Goal: Task Accomplishment & Management: Use online tool/utility

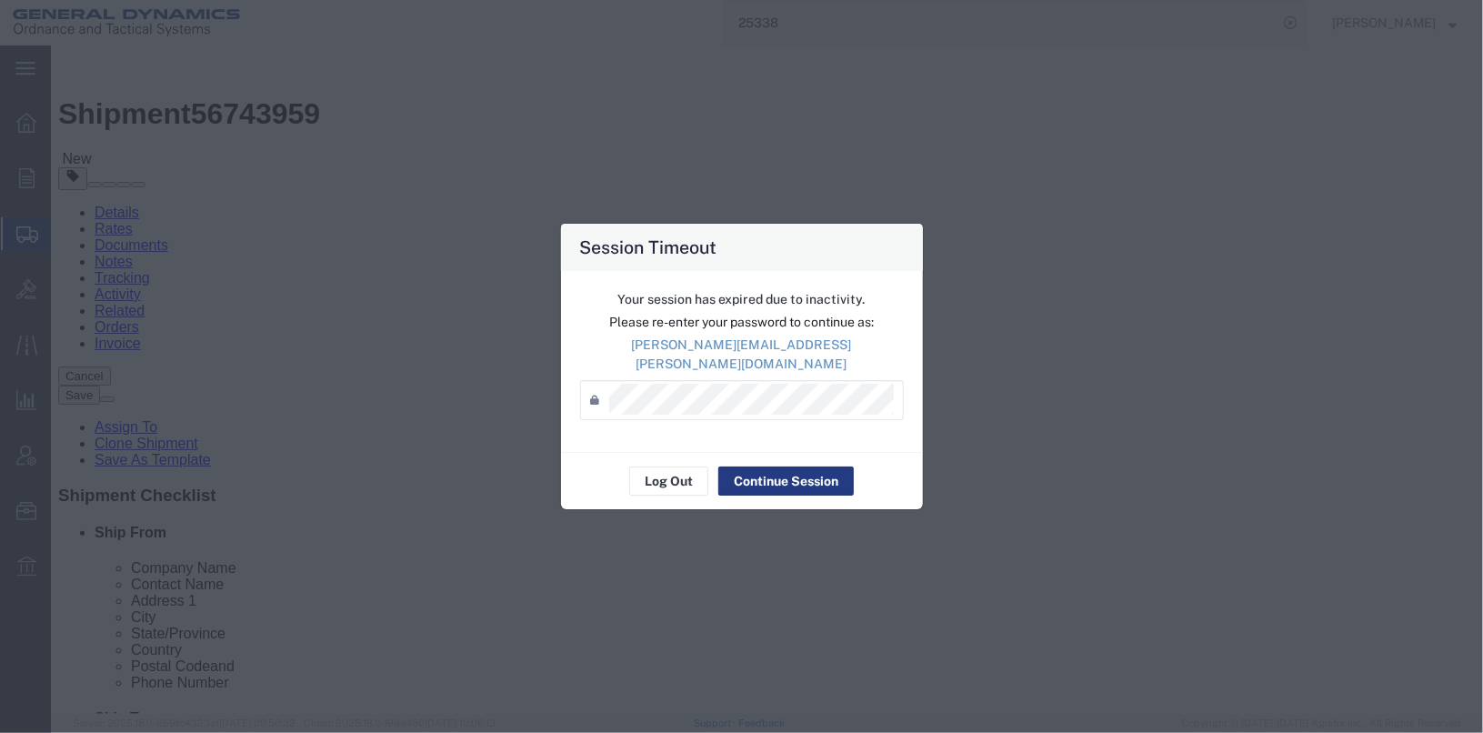
click at [827, 230] on div "Session Timeout Your session has expired due to inactivity. Please re-enter you…" at bounding box center [741, 366] width 1483 height 733
click at [782, 105] on div "Session Timeout Your session has expired due to inactivity. Please re-enter you…" at bounding box center [741, 366] width 1483 height 733
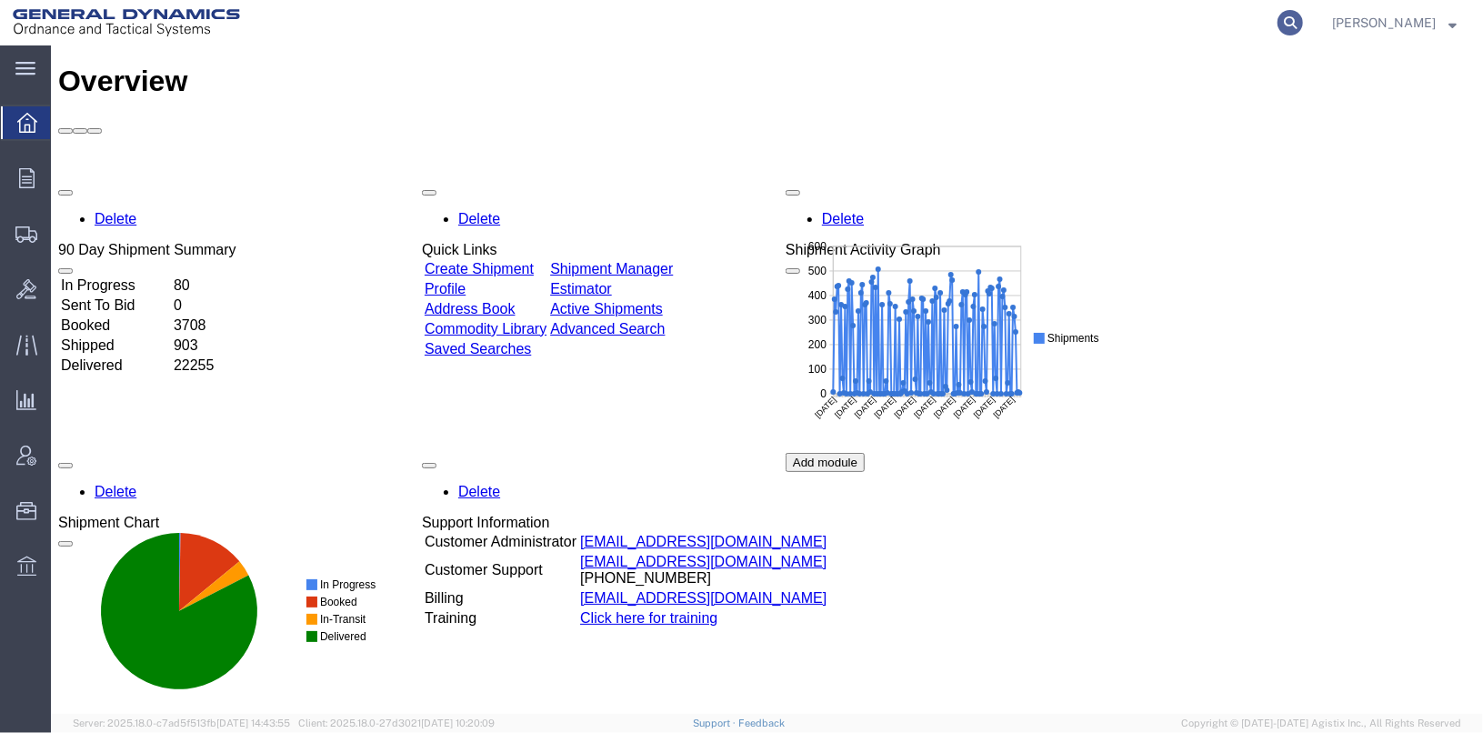
click at [1303, 28] on icon at bounding box center [1289, 22] width 25 height 25
type input "56683665"
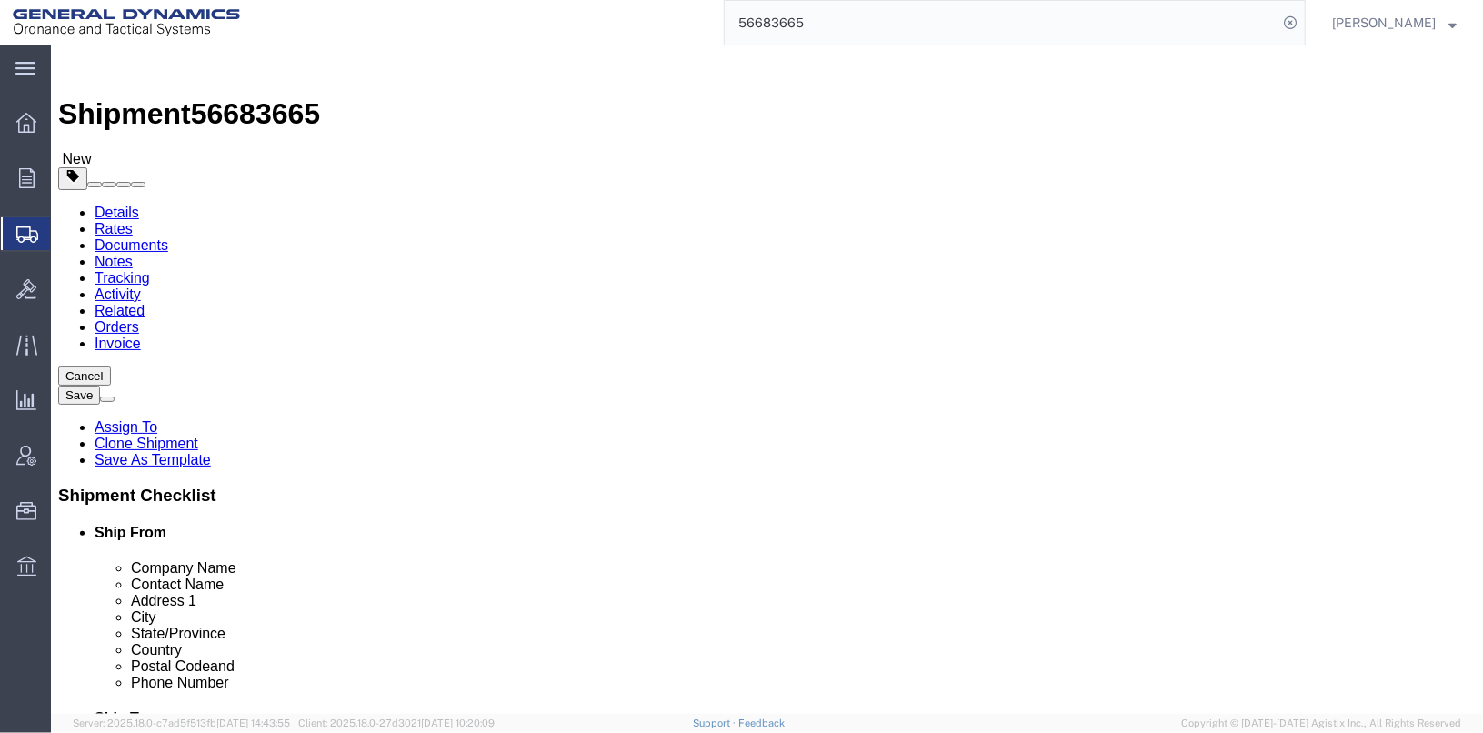
select select
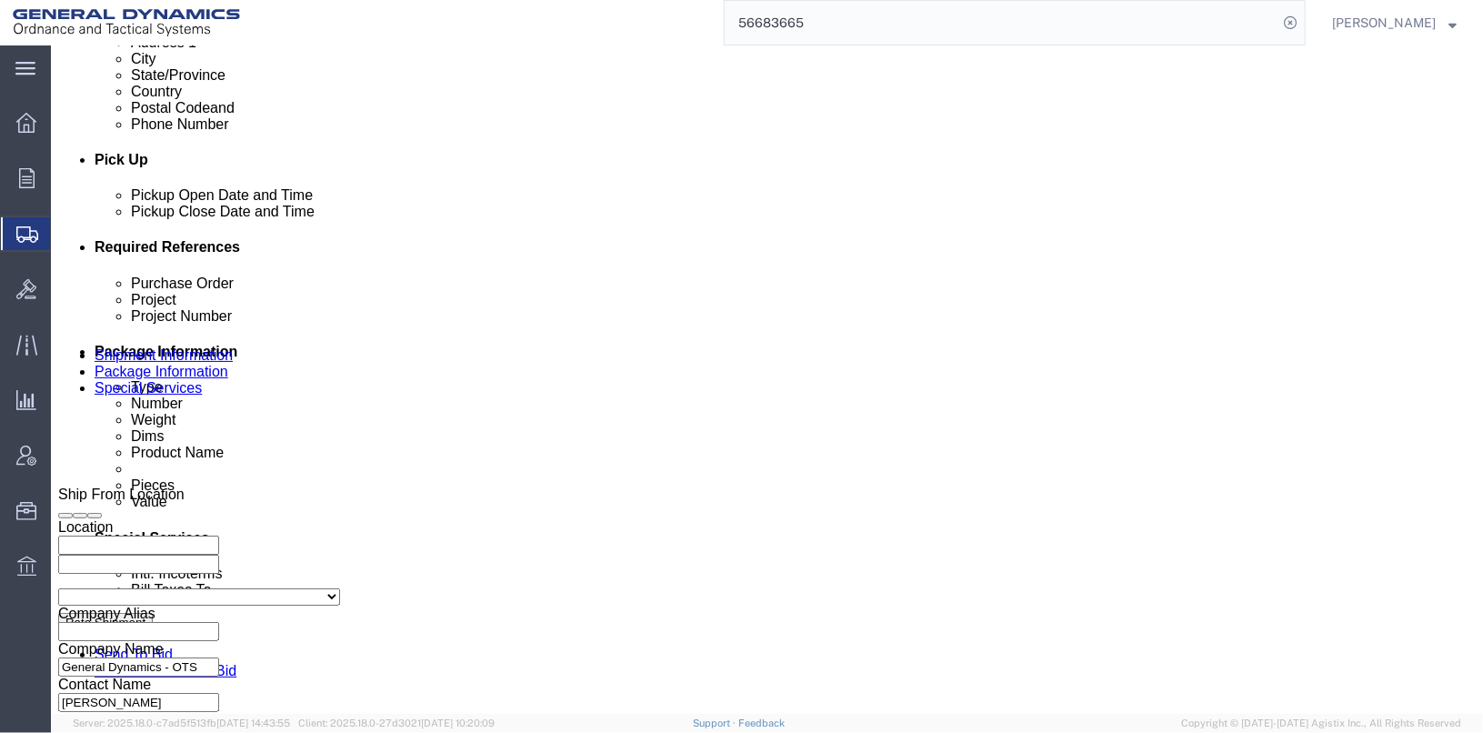
scroll to position [909, 0]
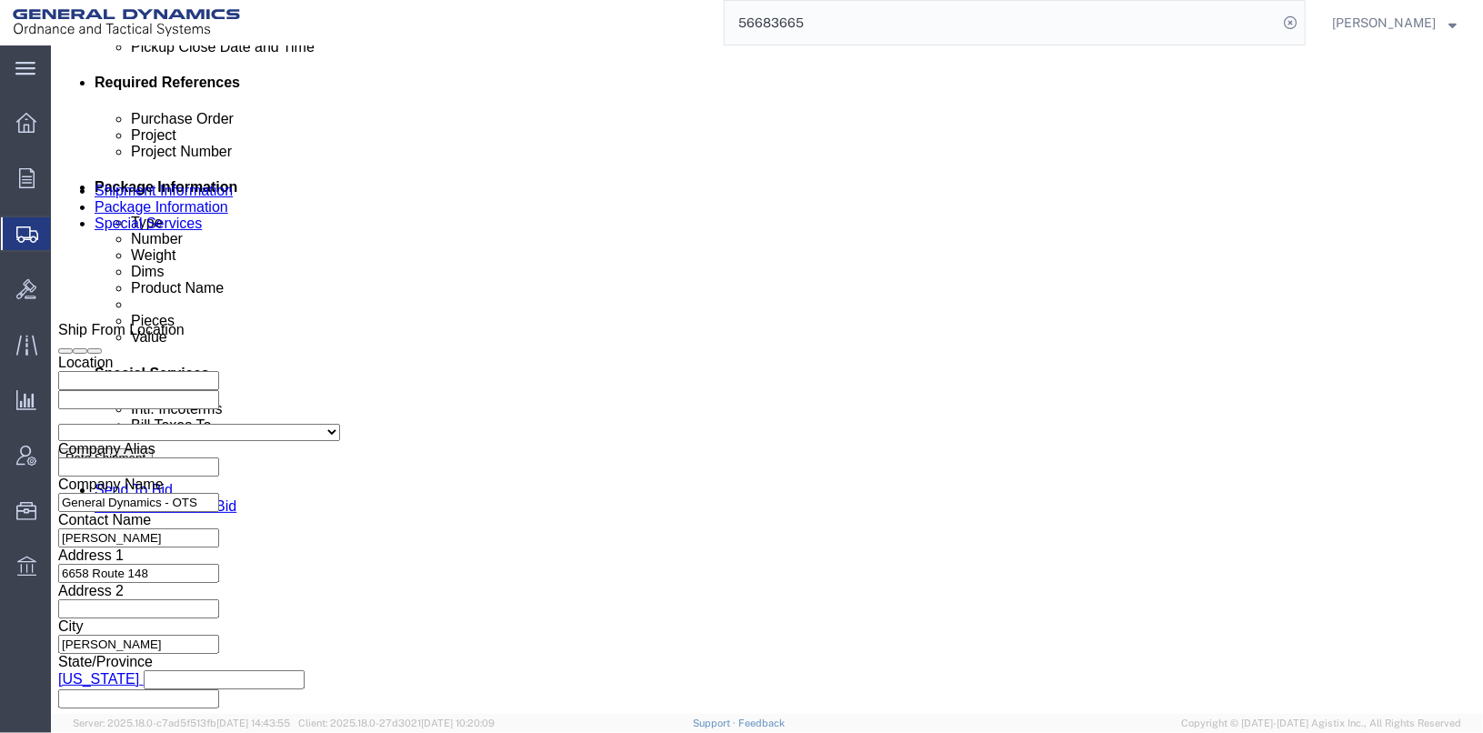
click input "TRK# TLR#"
click input "TRK-255028 TLR#"
type input "TRK-255028 TLR-224156"
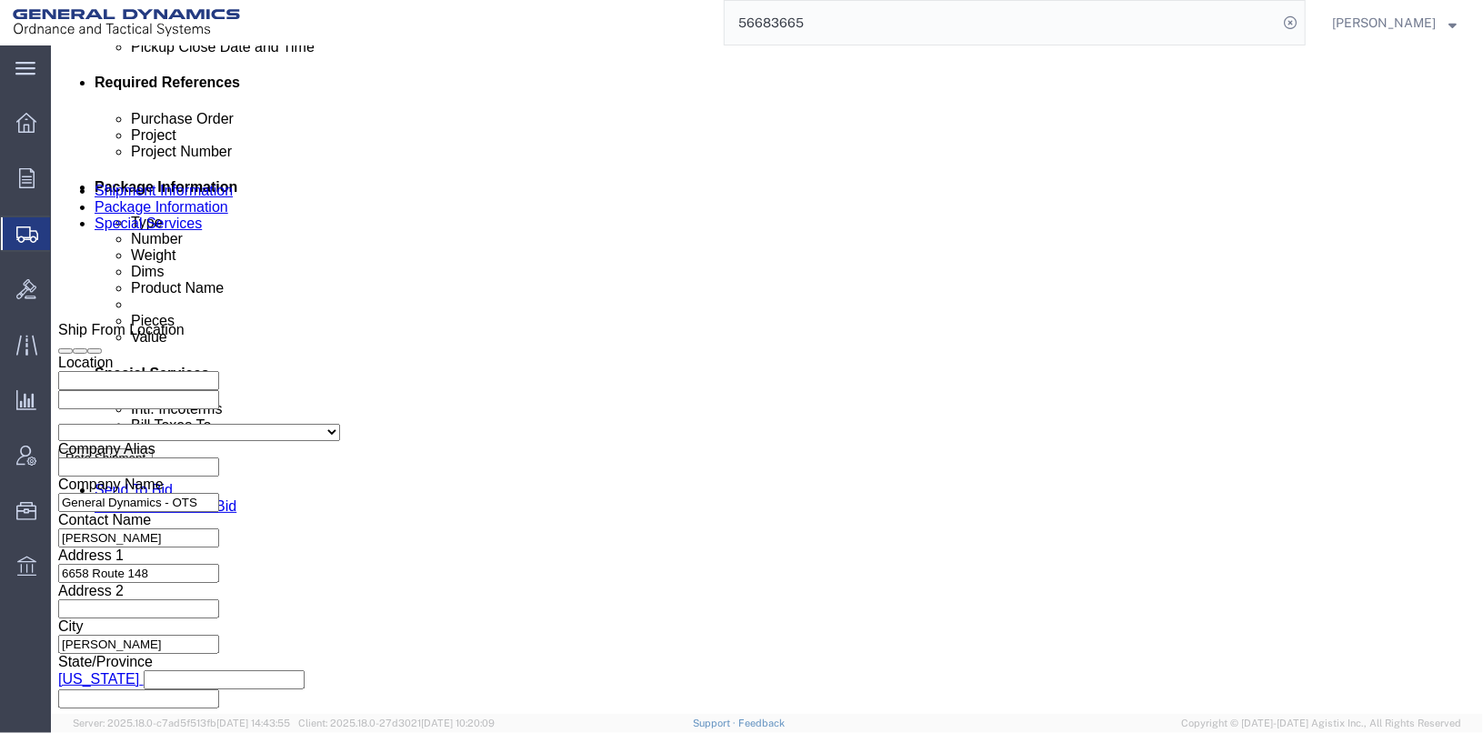
click button "Continue"
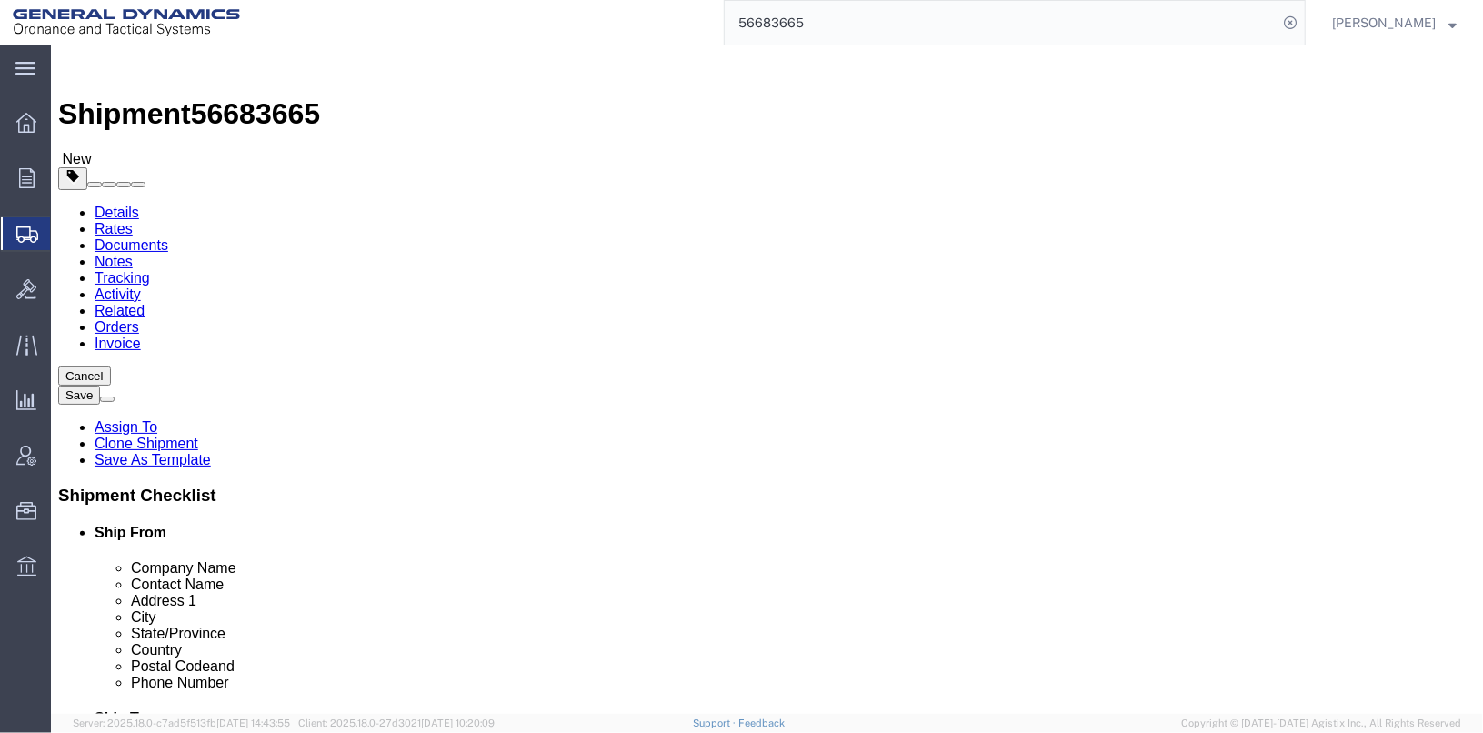
click dd "1698.00 Each"
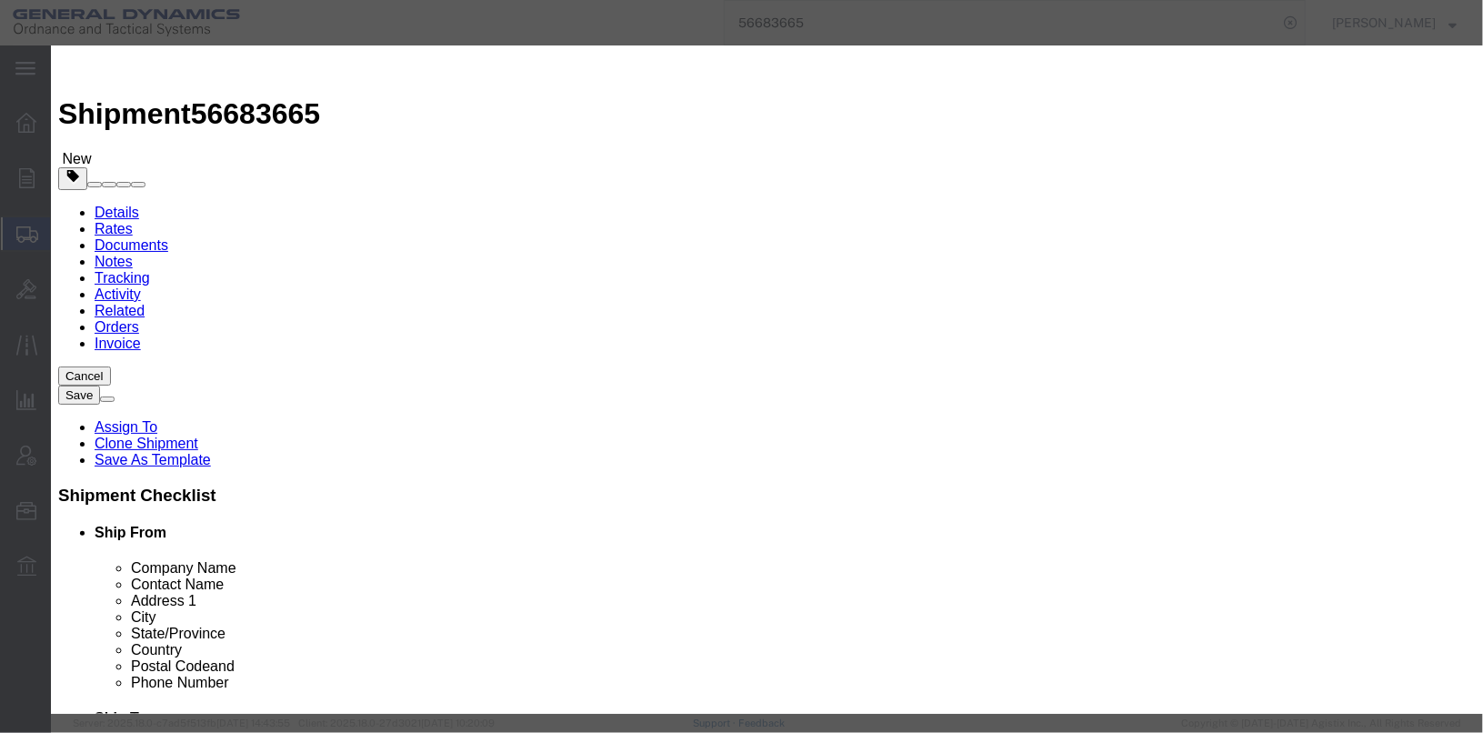
click textarea "Cartridge, 50MM X 228, APFSDS-T, XN1203-2 LOT#OLM25G001S546 CONTROL NUMBER 3206…"
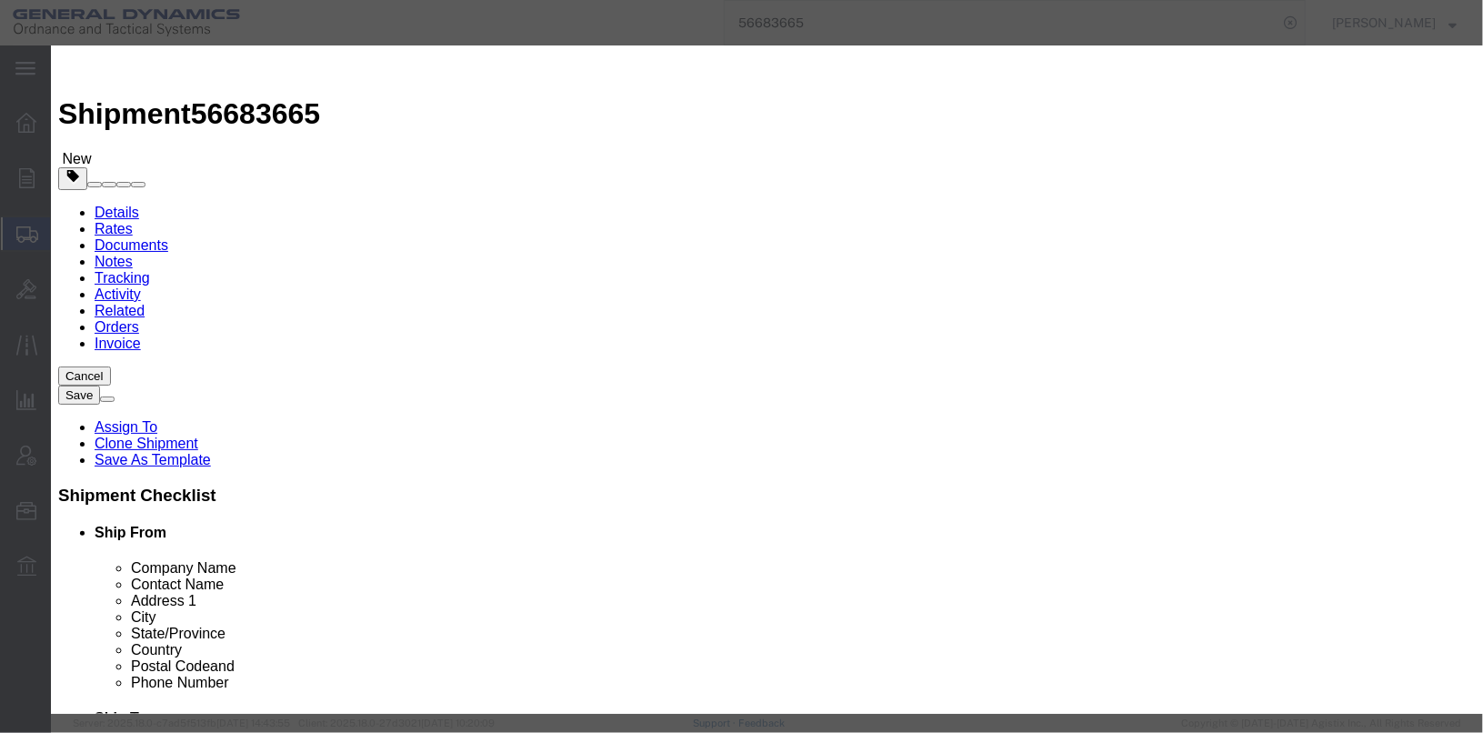
click textarea "Cartridge, 50MM X 228, APFSDS-T, XN1203-2 LOT#OLM25G001S546 CONTROL NUMBER 3206…"
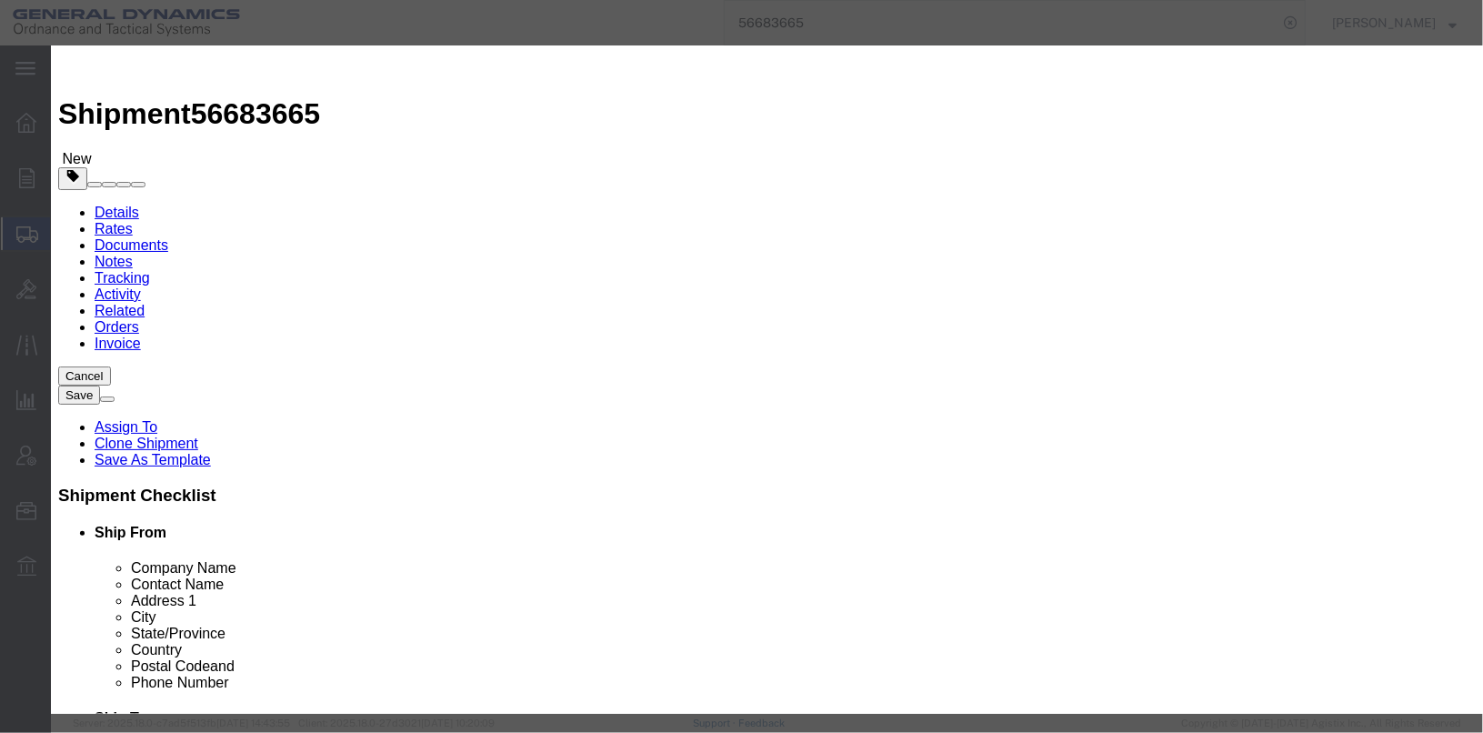
scroll to position [454, 0]
type textarea "Cartridge, 50MM X 228, APFSDS-T, XN1203-2 LOT#OLM25G001S546 3 pallets @ 48 CANS…"
click input "1604.61"
type input "1607"
click label "Contact Name"
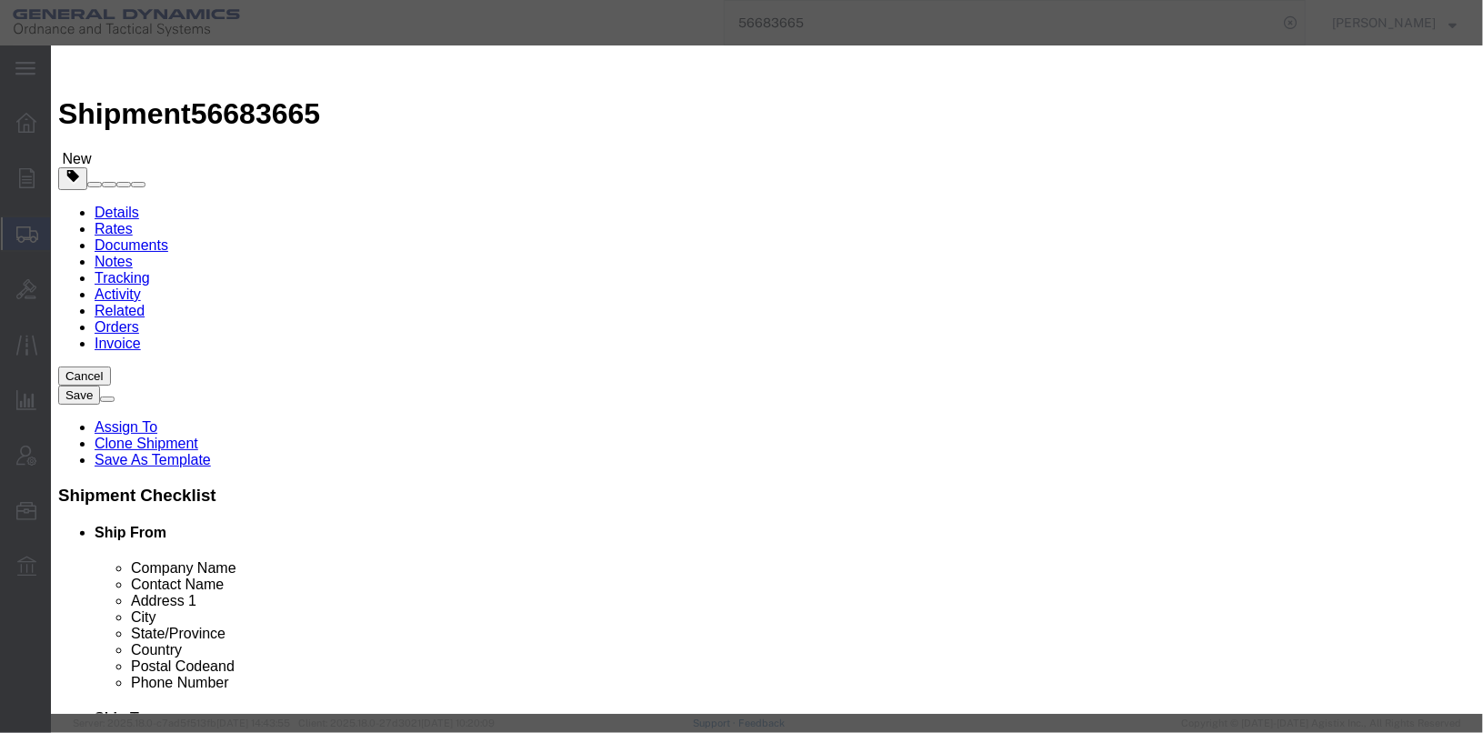
scroll to position [0, 0]
click textarea "Cartridge, 50MM X 228, APFSDS-T, XN1203-2 LOT#OLM25G001S546 CONTROL NUMBER 3206…"
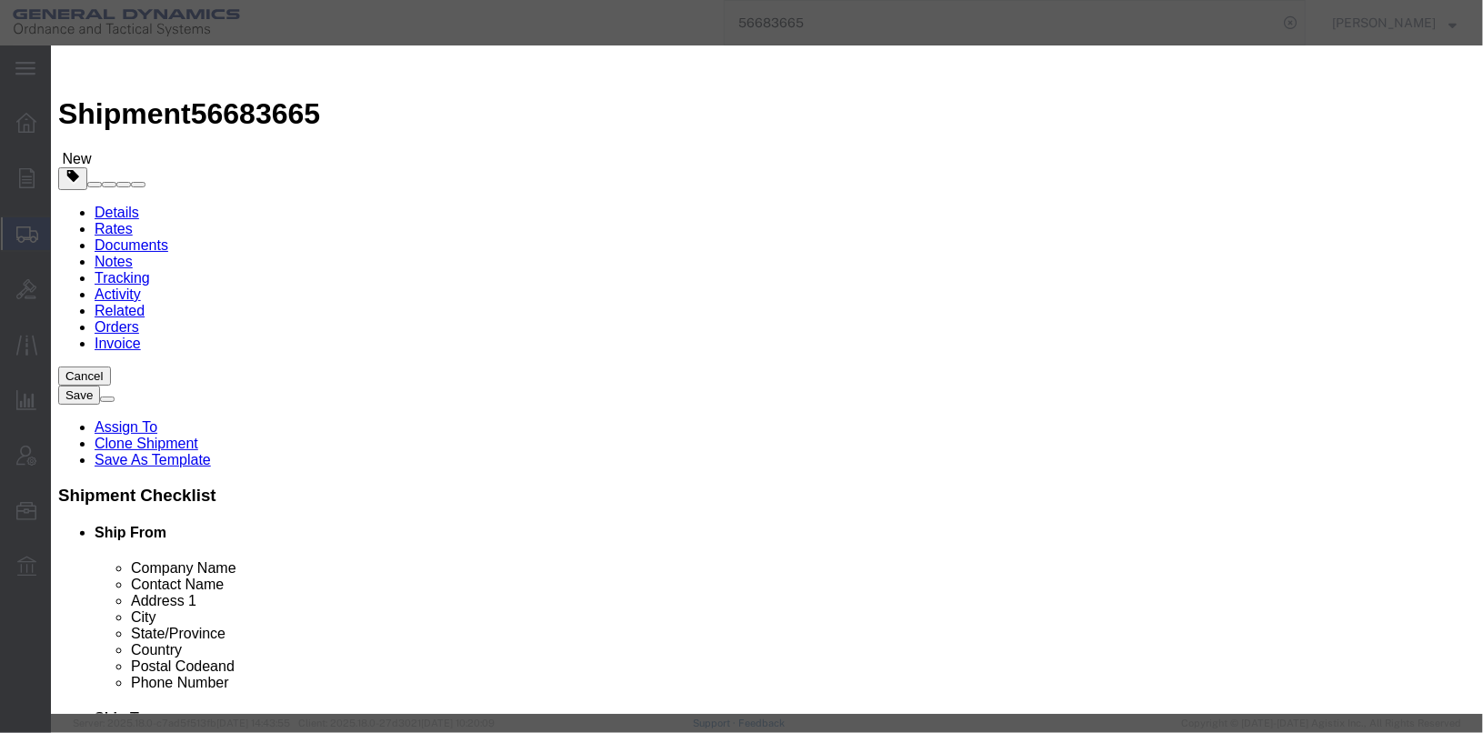
scroll to position [533, 0]
type textarea "Cartridge, 50MM X 228, APFSDS-T, XN1203-2 LOT#OLM25G001S546 3 pallets @ 48 CANS…"
click button "Save & Close"
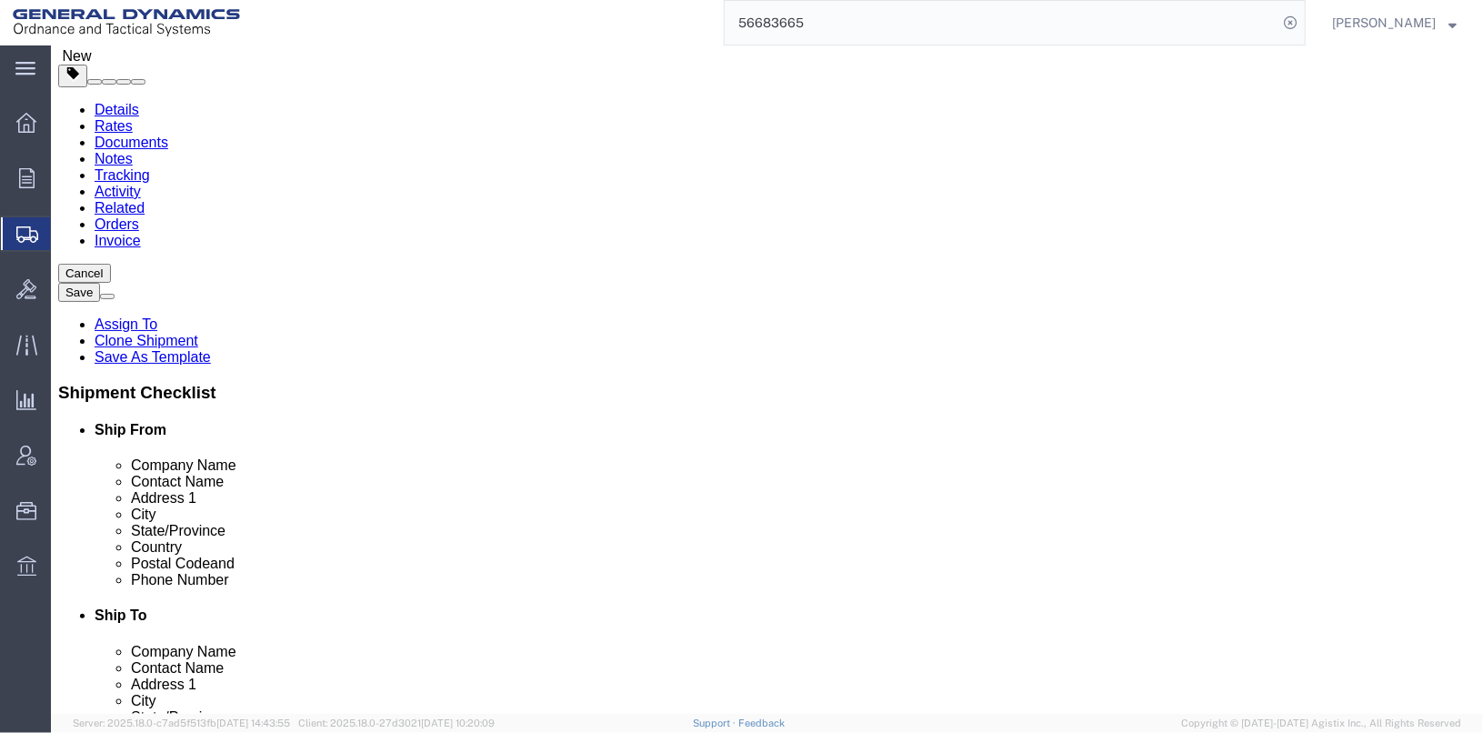
scroll to position [107, 0]
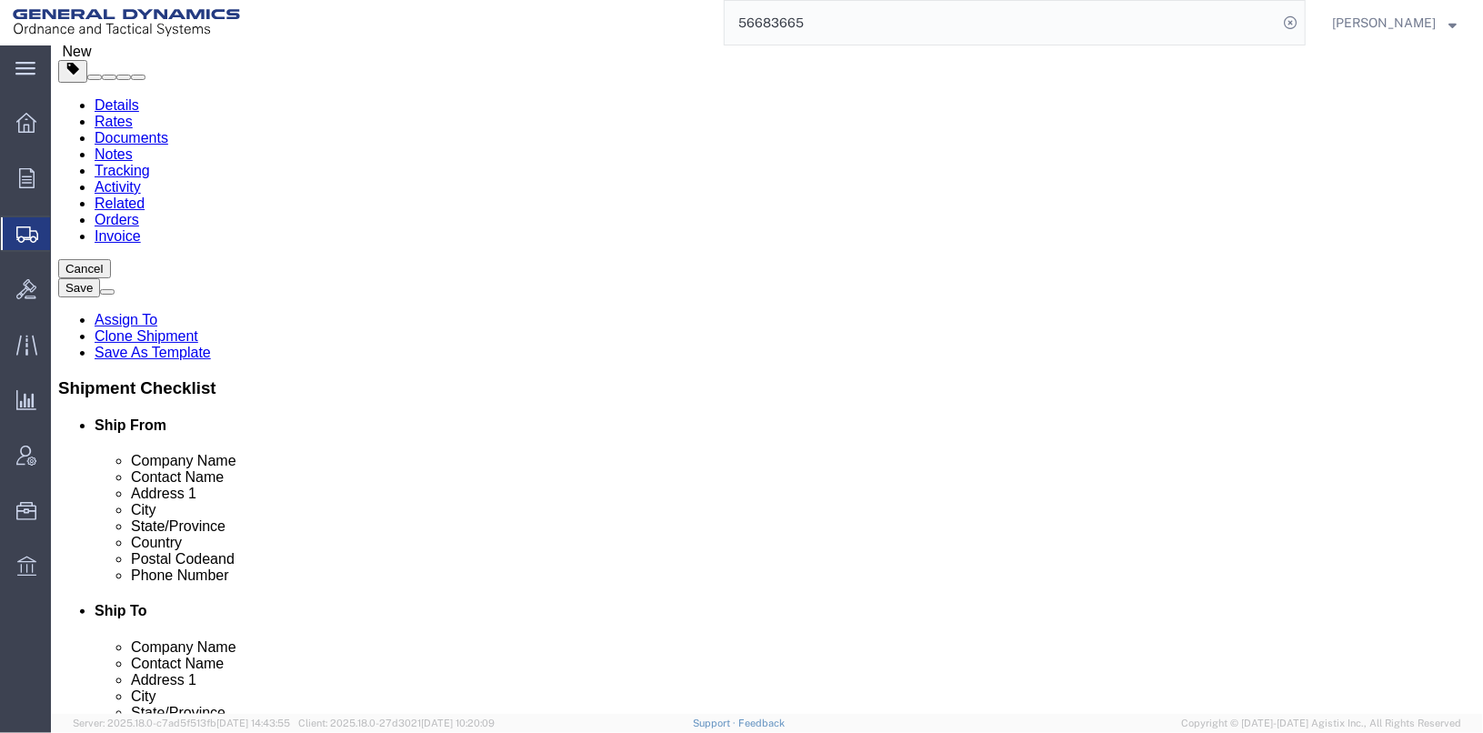
click button "Continue"
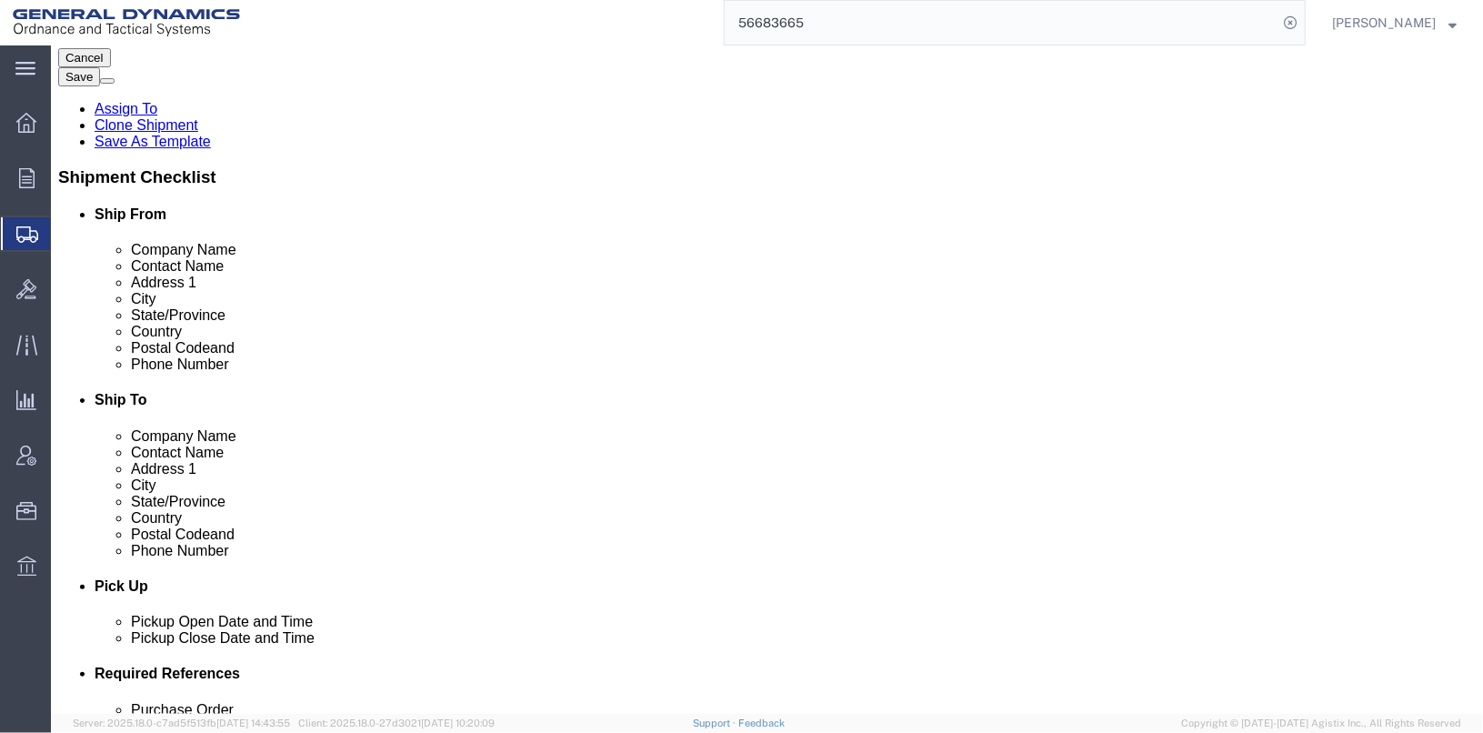
scroll to position [16, 0]
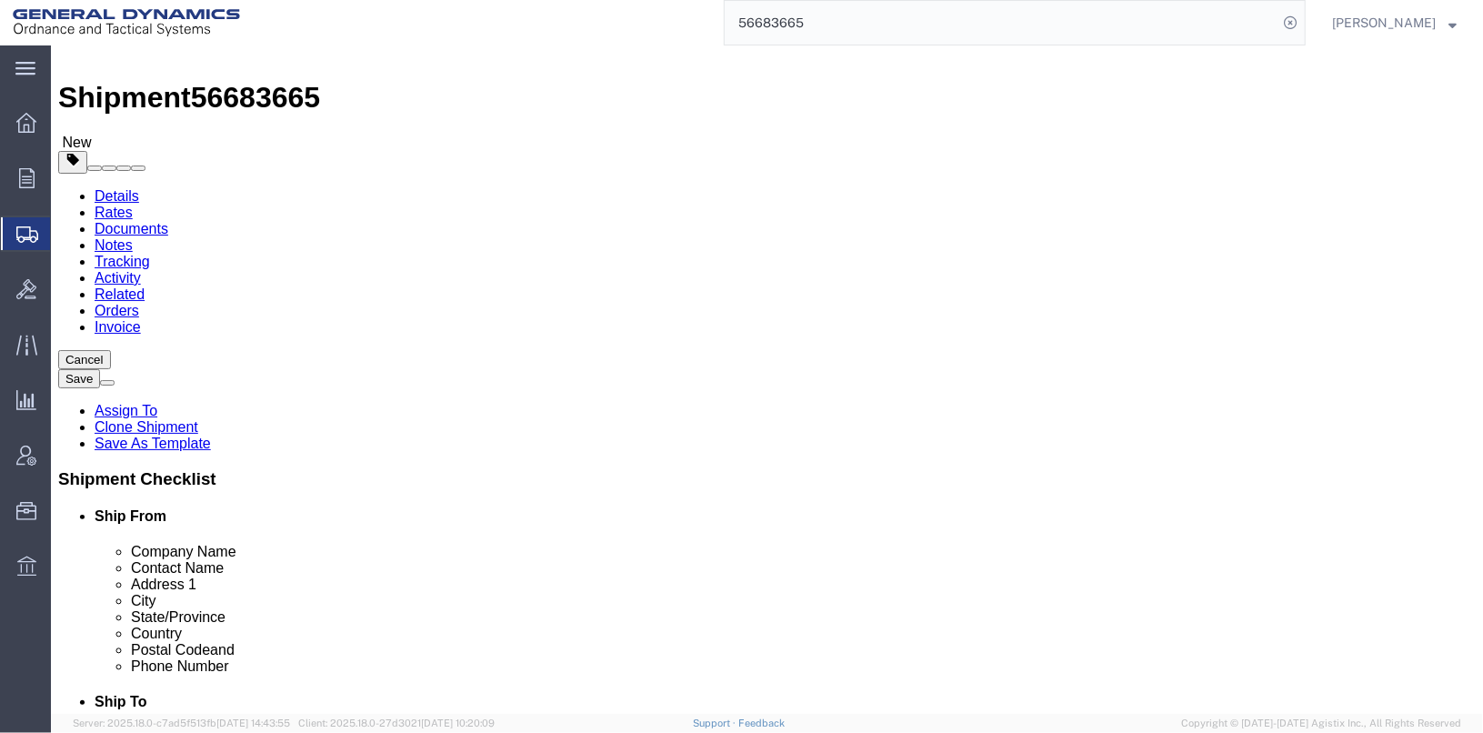
click span "Dual Driver Protective Service (DDP), Satellite Motor Surveillance Service (SNS…"
click button "Rate Shipment"
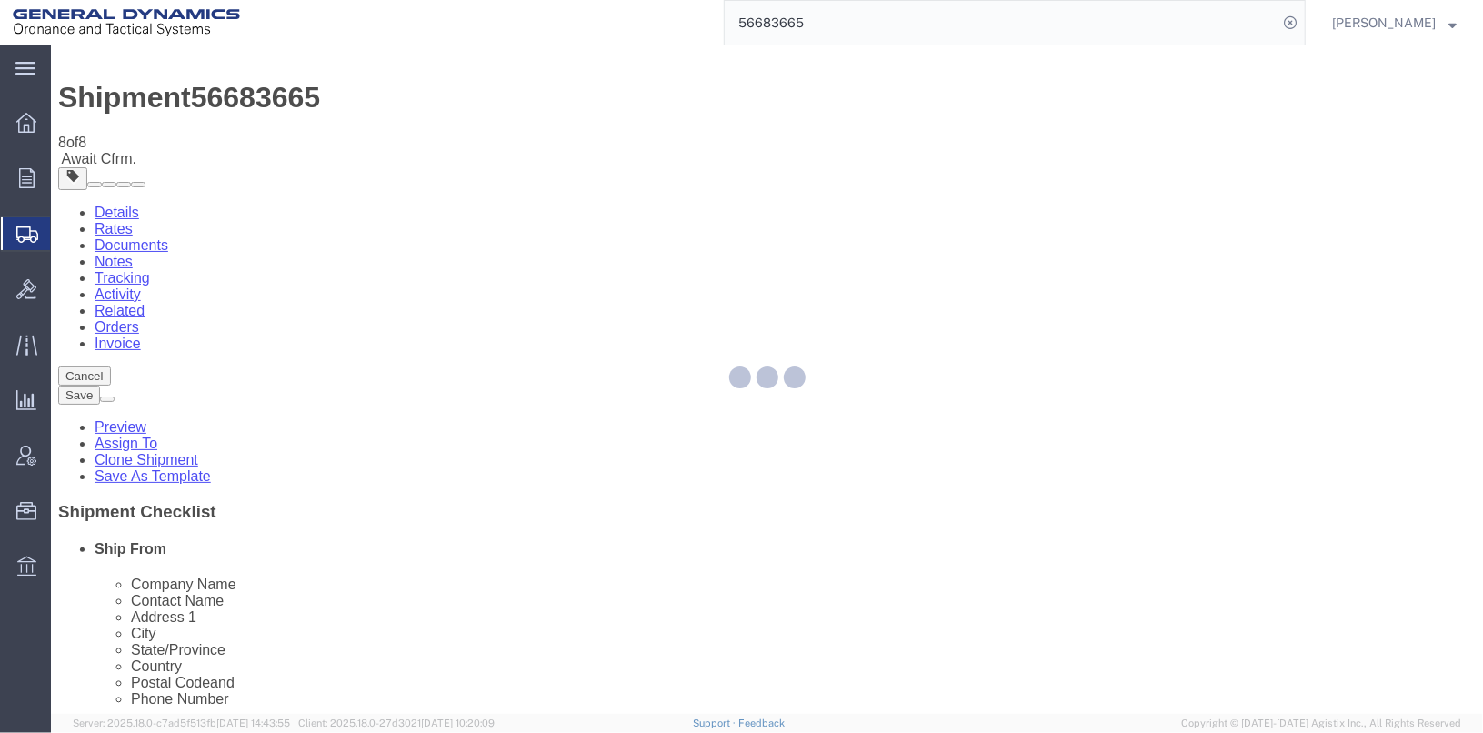
scroll to position [0, 0]
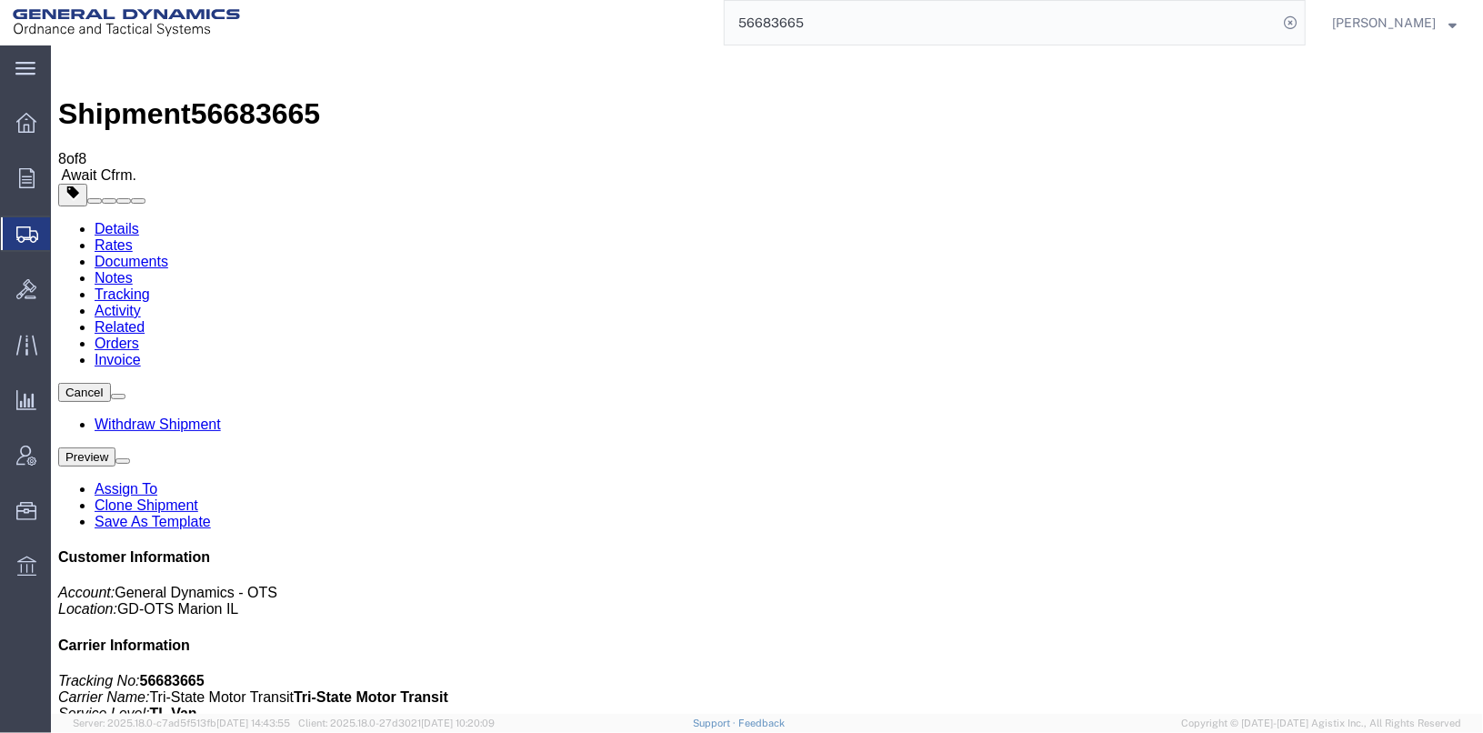
checkbox input "true"
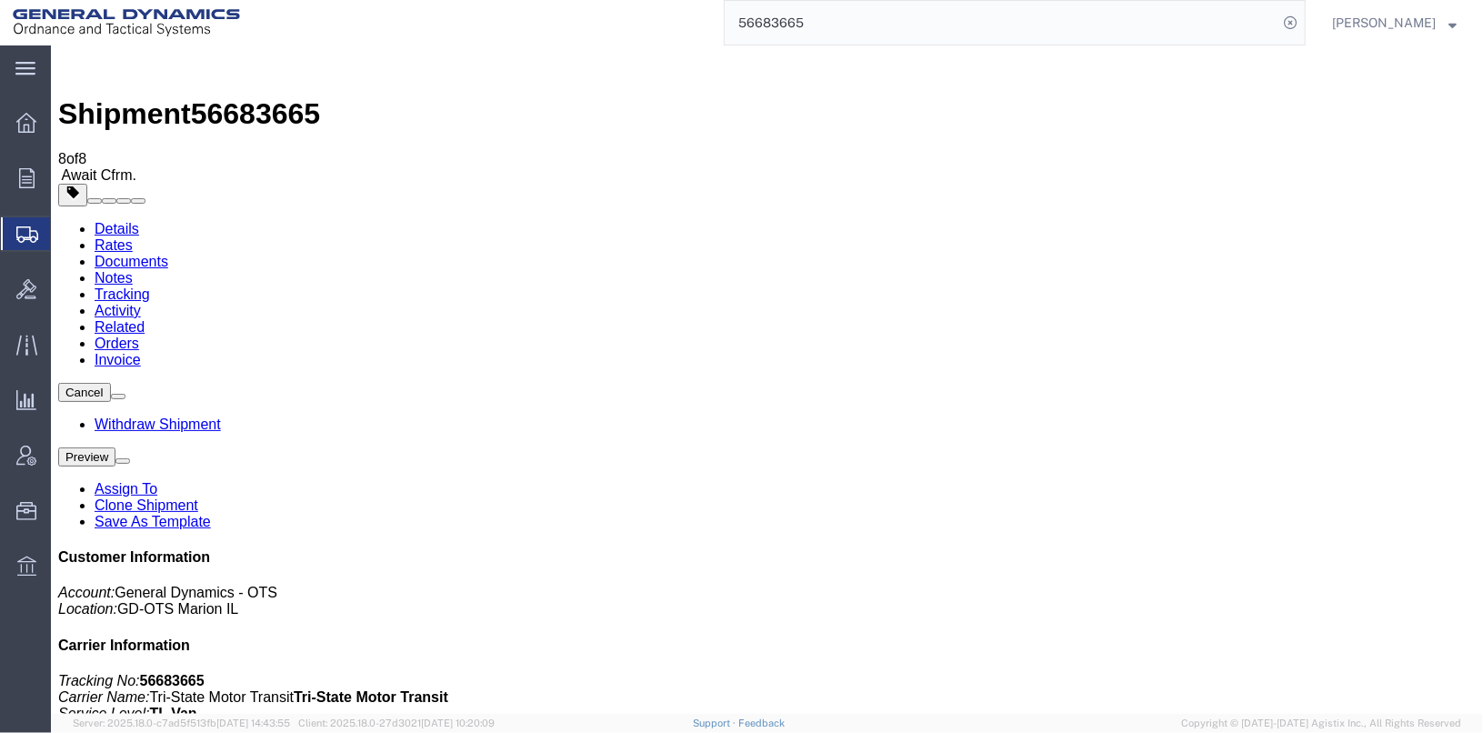
checkbox input "false"
drag, startPoint x: 475, startPoint y: 316, endPoint x: 475, endPoint y: 327, distance: 11.8
select select "2"
